Goal: Task Accomplishment & Management: Complete application form

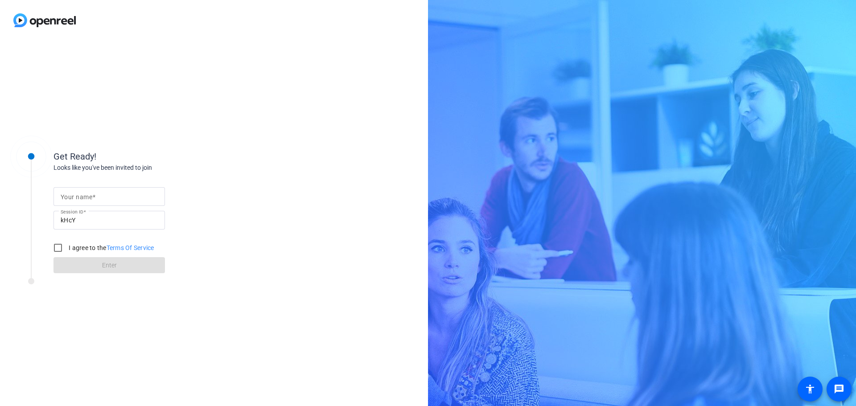
click at [136, 194] on input "Your name" at bounding box center [109, 196] width 97 height 11
click at [134, 196] on input "[PERSON_NAME]" at bounding box center [109, 196] width 97 height 11
type input "Becca"
click at [58, 248] on input "I agree to the Terms Of Service" at bounding box center [58, 248] width 18 height 18
checkbox input "true"
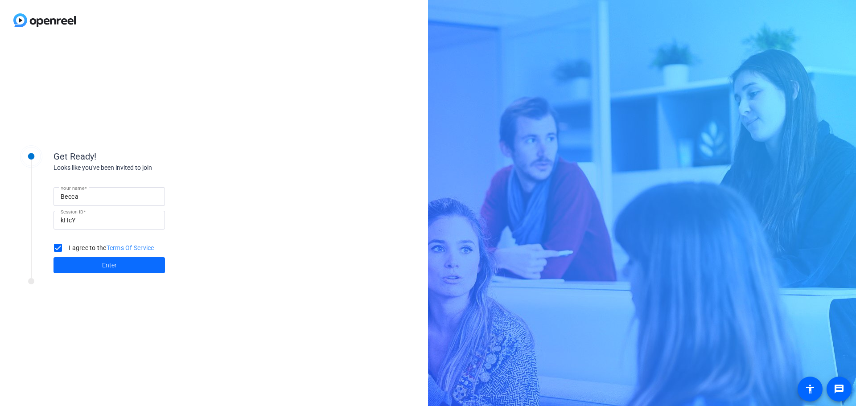
click at [106, 269] on span "Enter" at bounding box center [109, 265] width 15 height 9
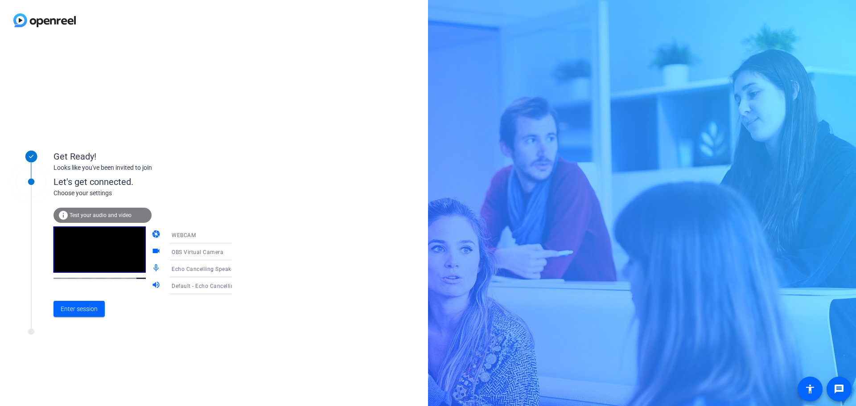
click at [236, 231] on icon at bounding box center [241, 235] width 11 height 11
click at [221, 231] on div at bounding box center [428, 203] width 856 height 406
click at [83, 309] on span "Enter session" at bounding box center [79, 309] width 37 height 9
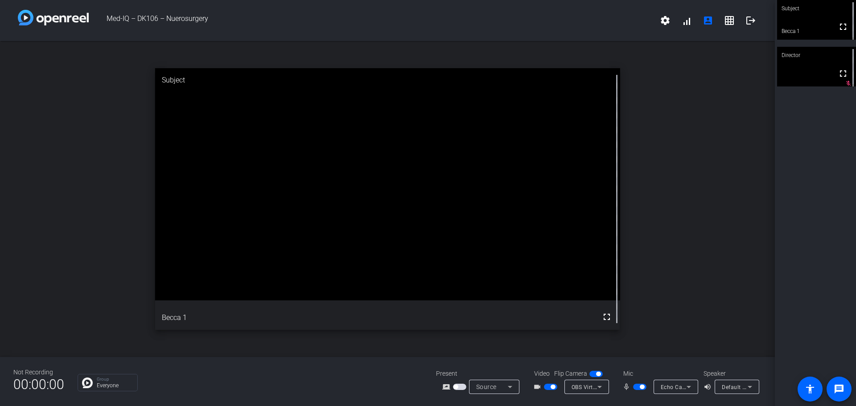
click at [597, 373] on span "button" at bounding box center [598, 374] width 4 height 4
click at [553, 388] on span "button" at bounding box center [553, 387] width 4 height 4
